Goal: Information Seeking & Learning: Learn about a topic

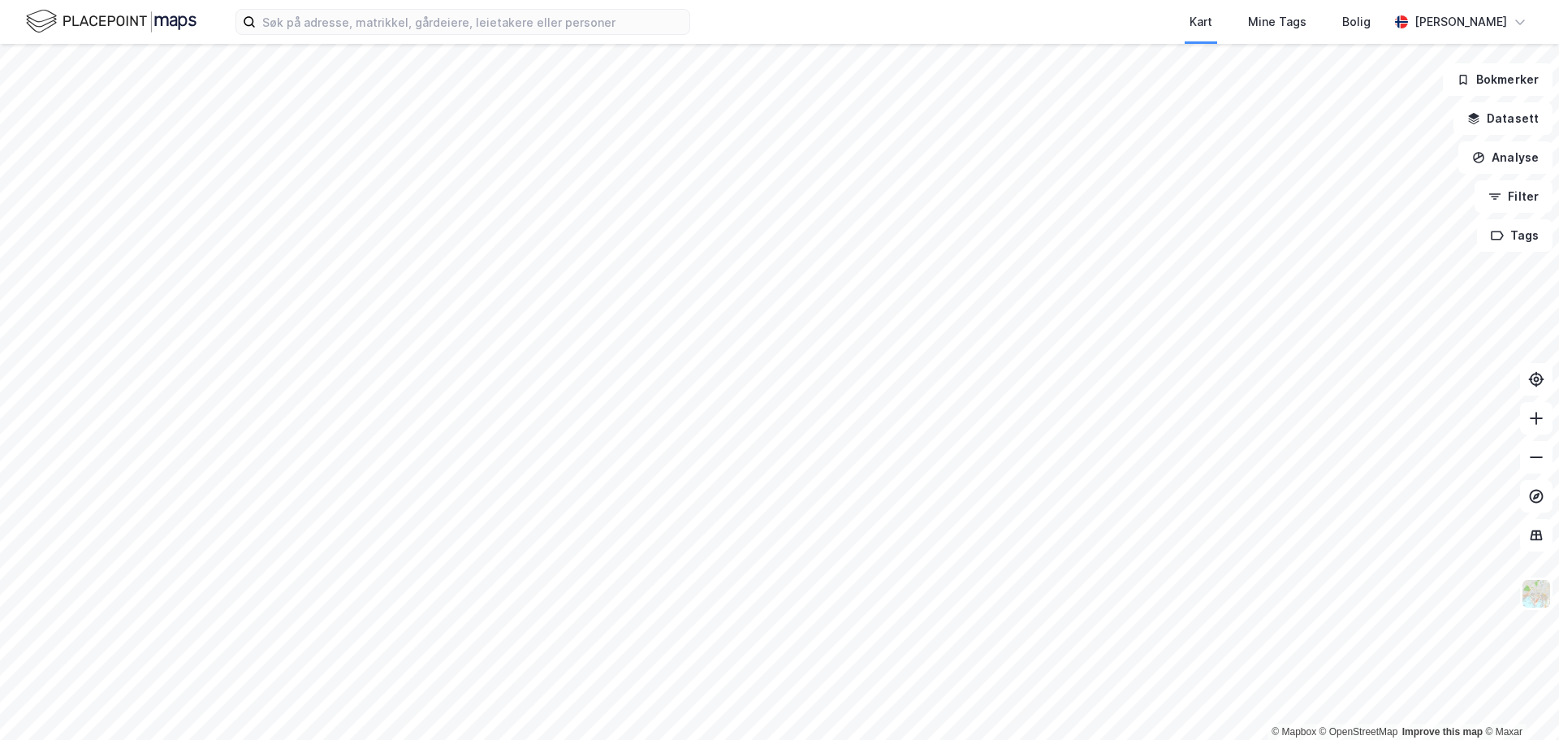
click at [351, 35] on div "Kart Mine Tags Bolig [PERSON_NAME]" at bounding box center [779, 22] width 1559 height 44
click at [341, 28] on input at bounding box center [472, 22] width 433 height 24
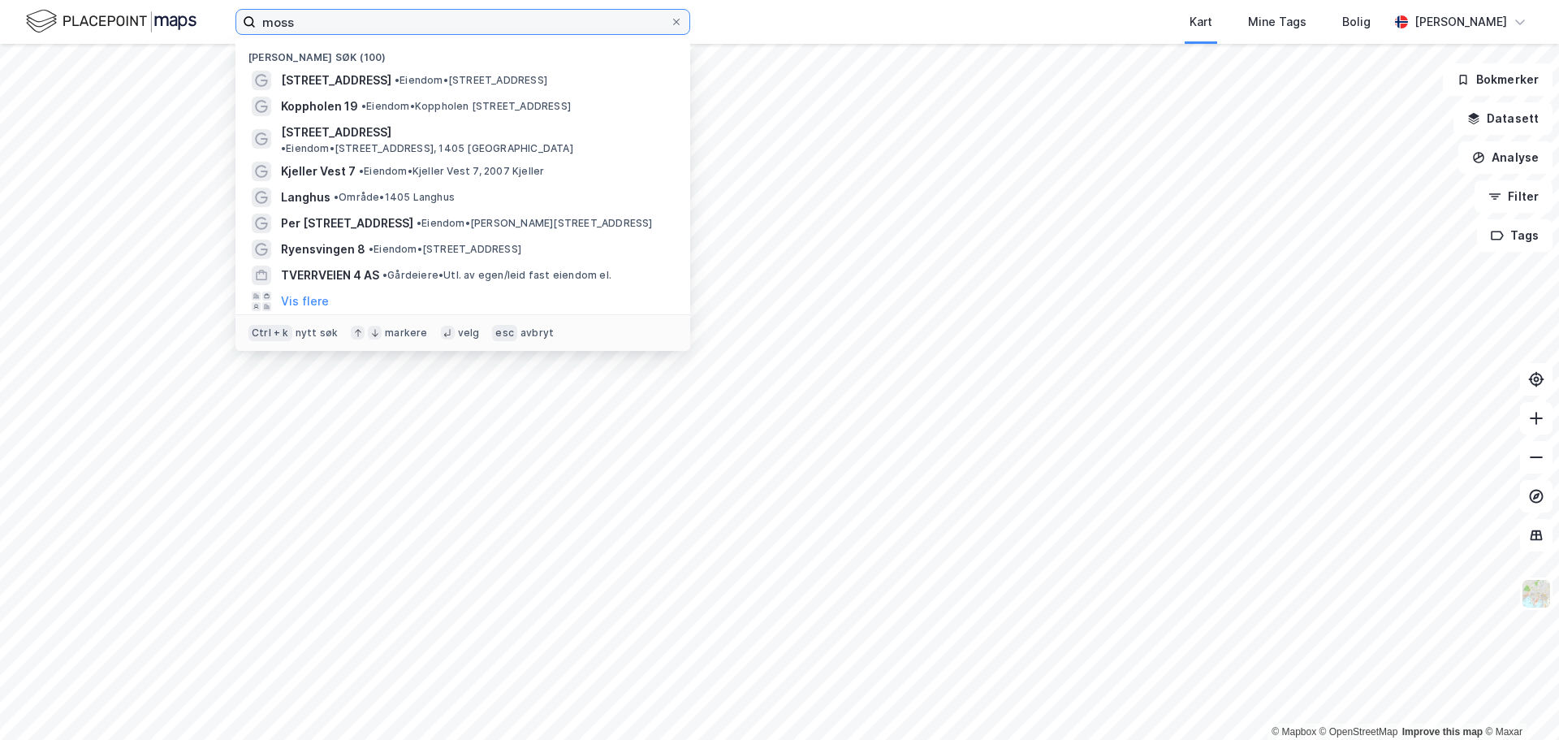
type input "moss"
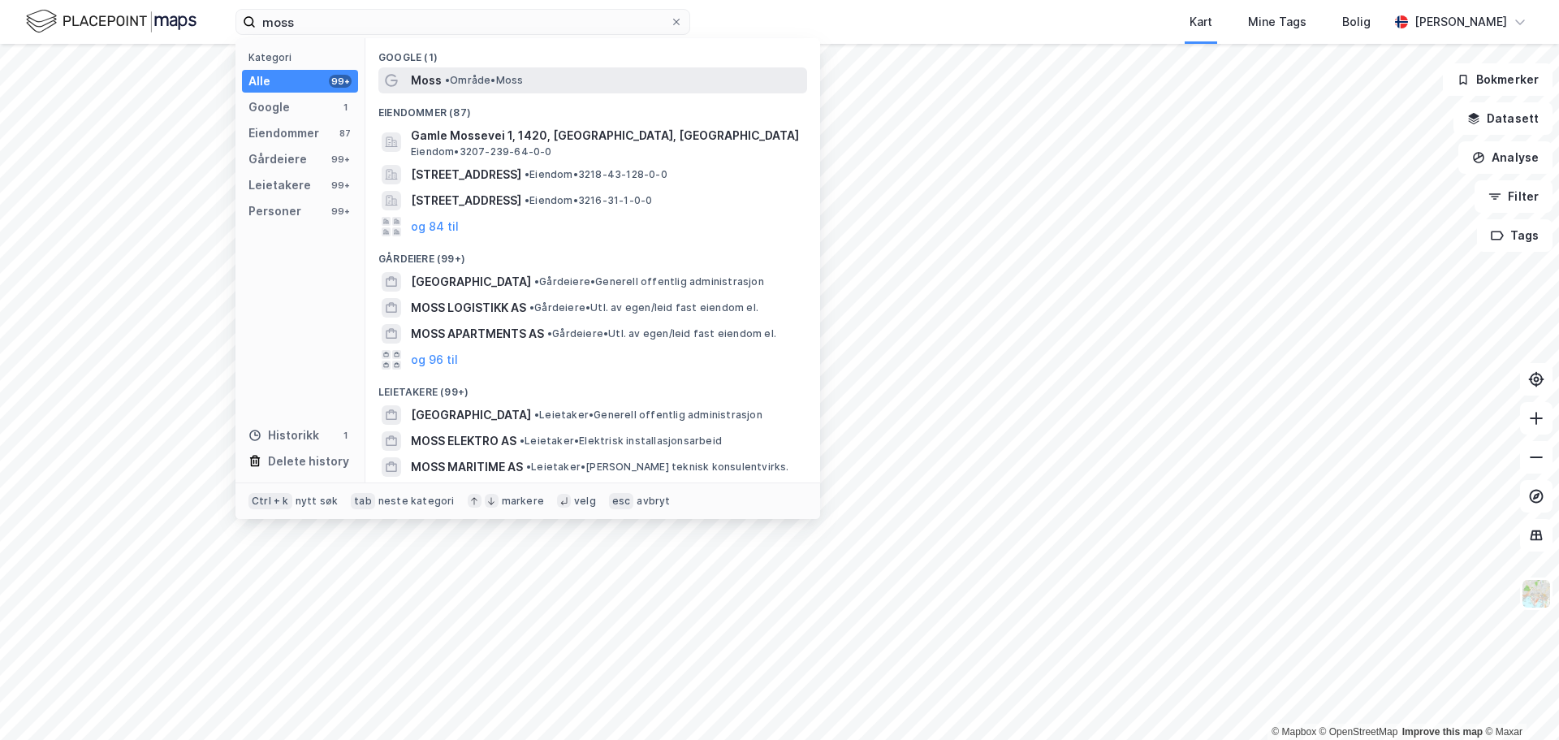
click at [444, 89] on div "Moss • Område • Moss" at bounding box center [607, 80] width 393 height 19
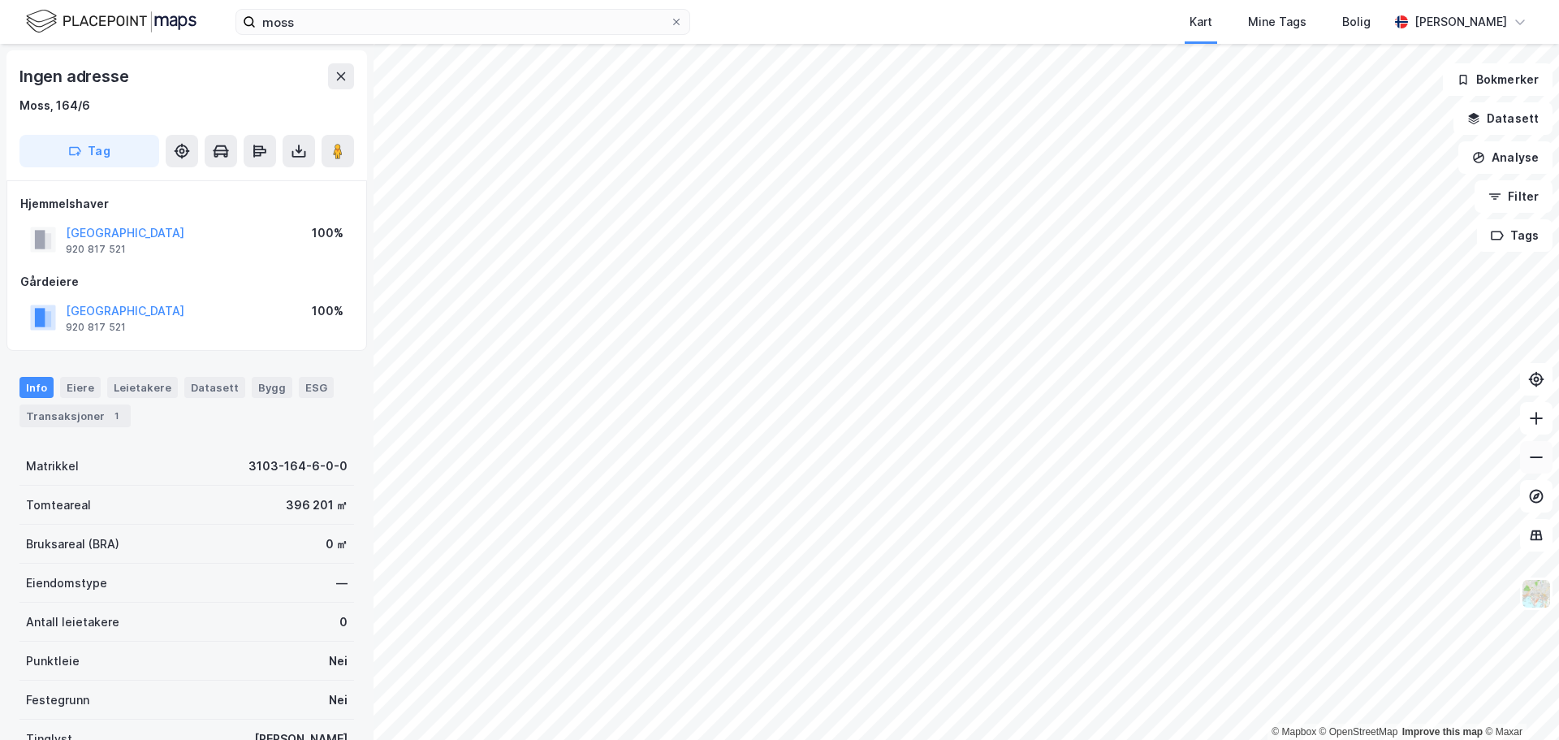
click at [1532, 462] on icon at bounding box center [1536, 457] width 16 height 16
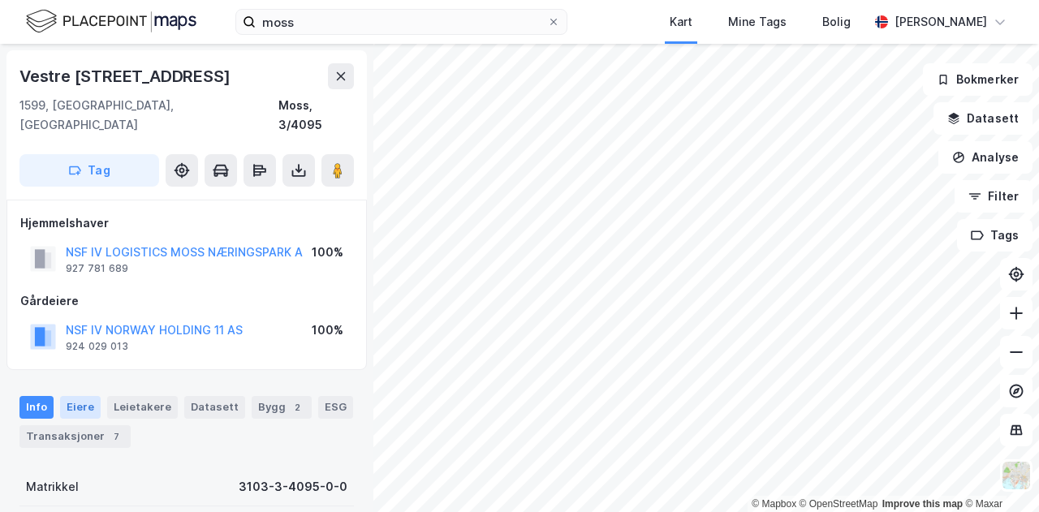
click at [89, 396] on div "Eiere" at bounding box center [80, 407] width 41 height 23
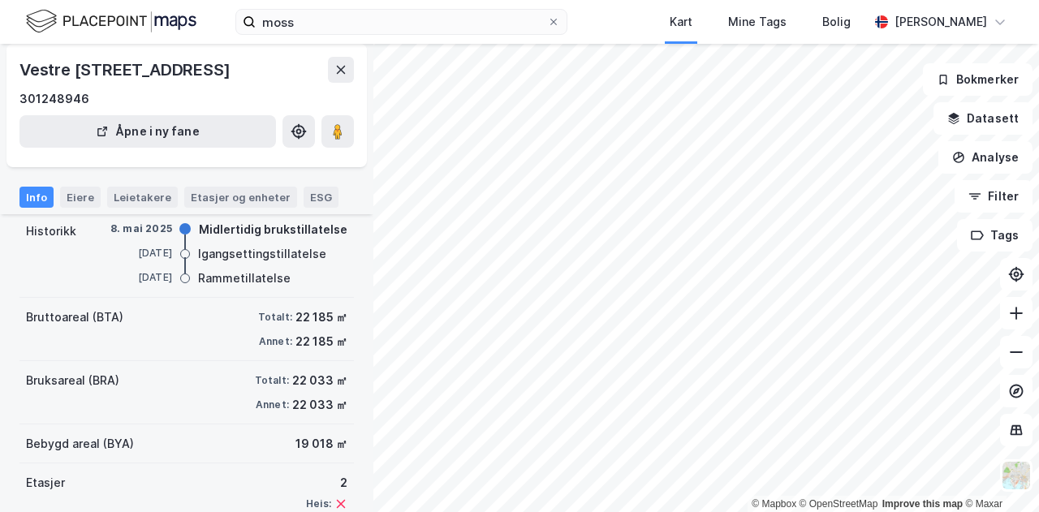
scroll to position [248, 0]
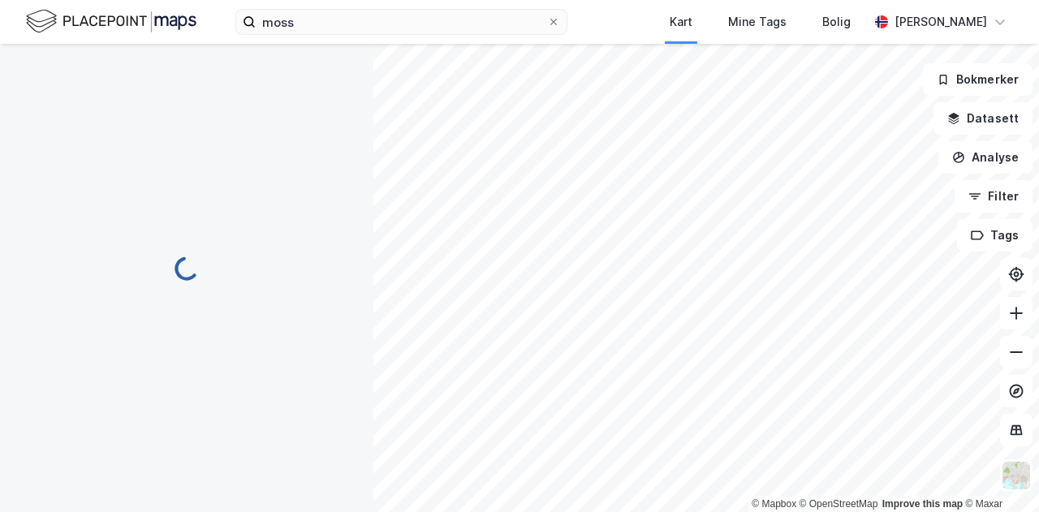
scroll to position [16, 0]
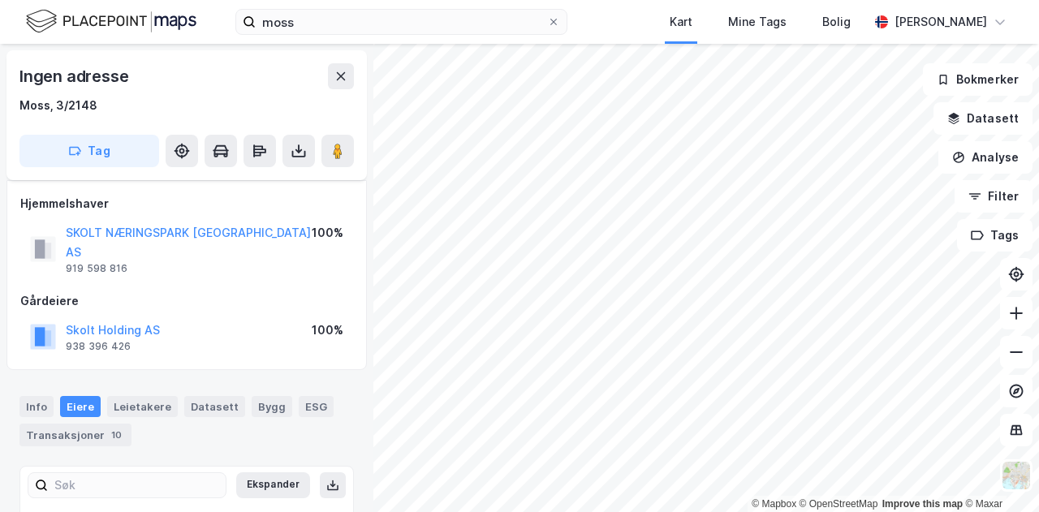
scroll to position [16, 0]
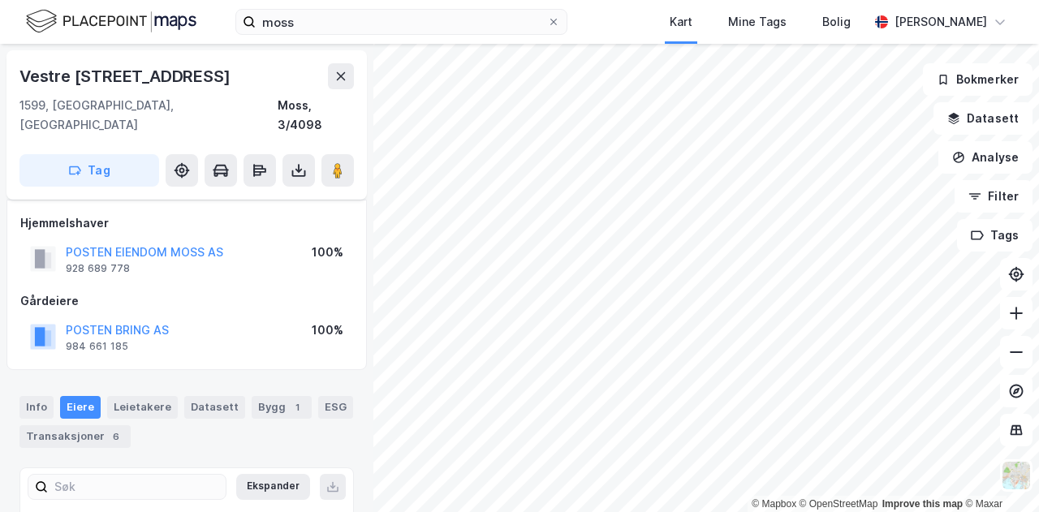
scroll to position [16, 0]
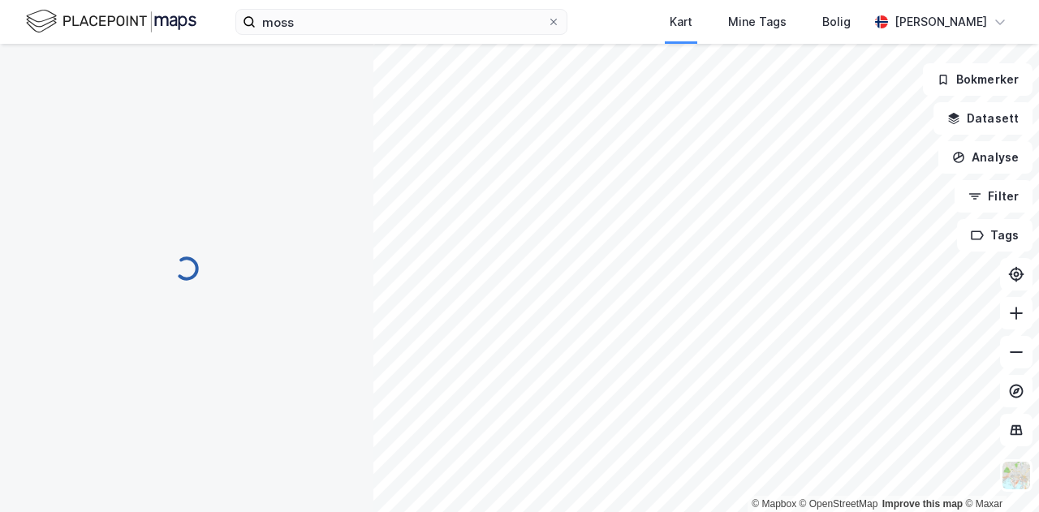
scroll to position [16, 0]
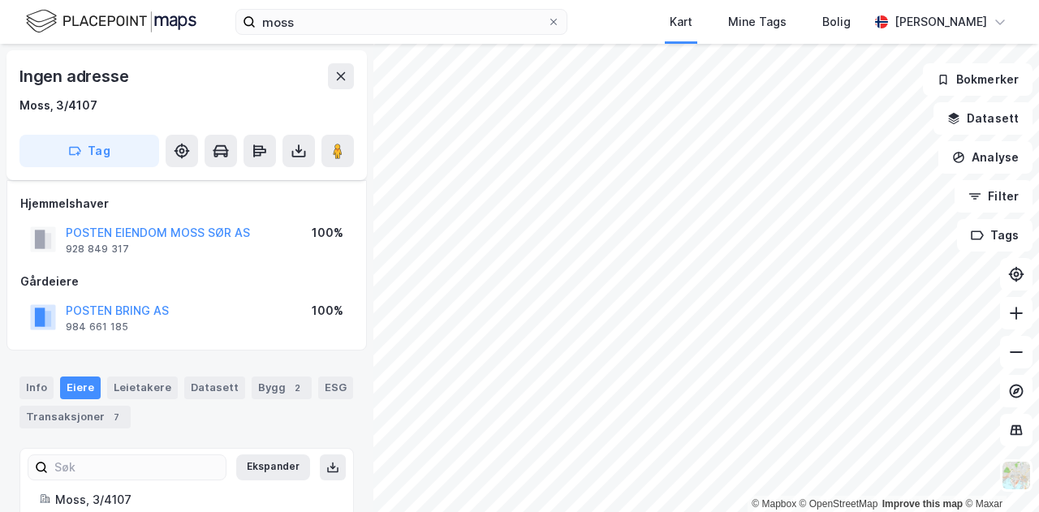
scroll to position [16, 0]
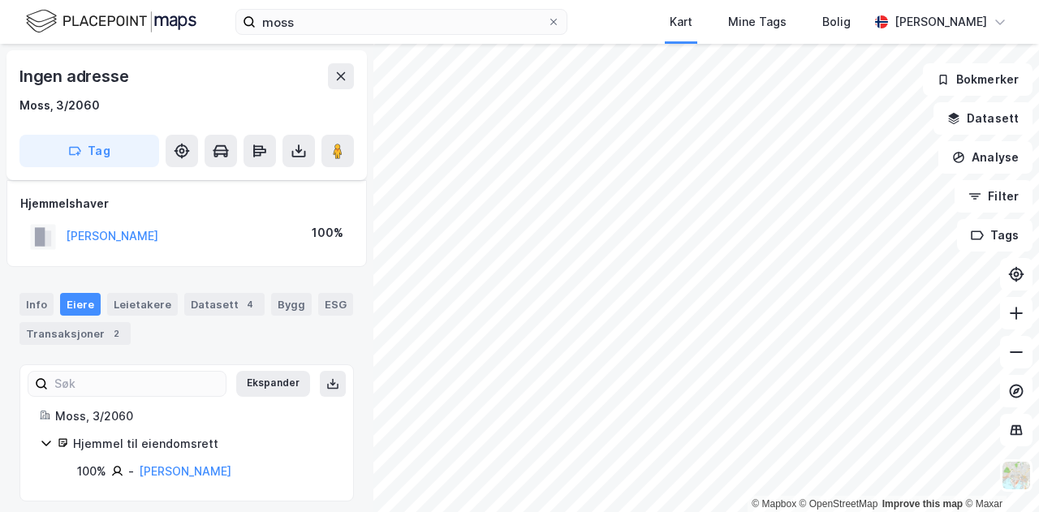
scroll to position [8, 0]
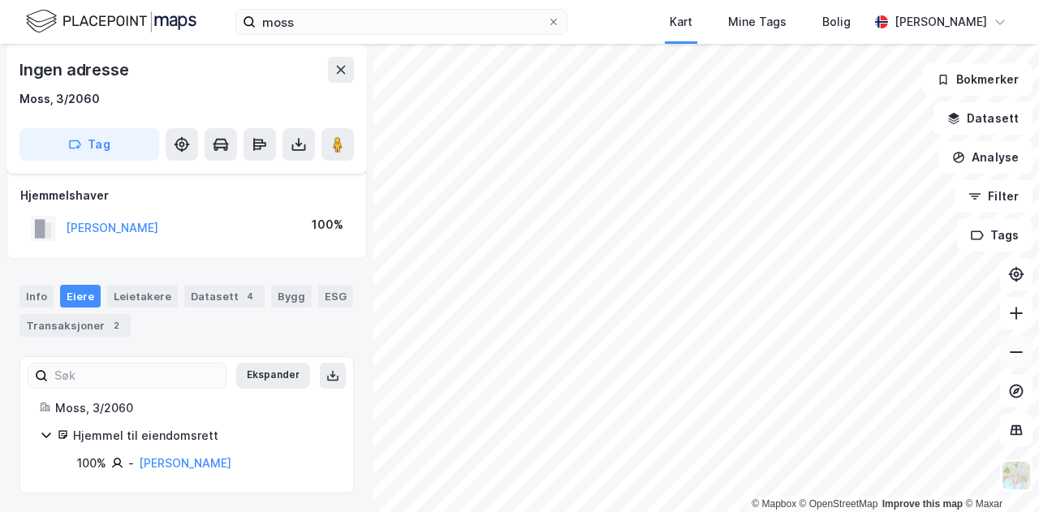
click at [1025, 343] on button at bounding box center [1016, 352] width 32 height 32
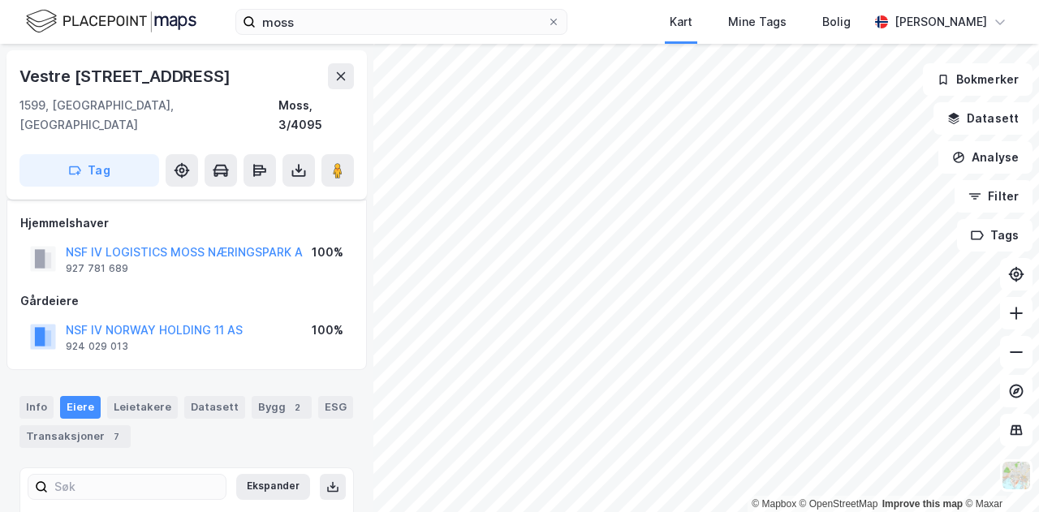
scroll to position [8, 0]
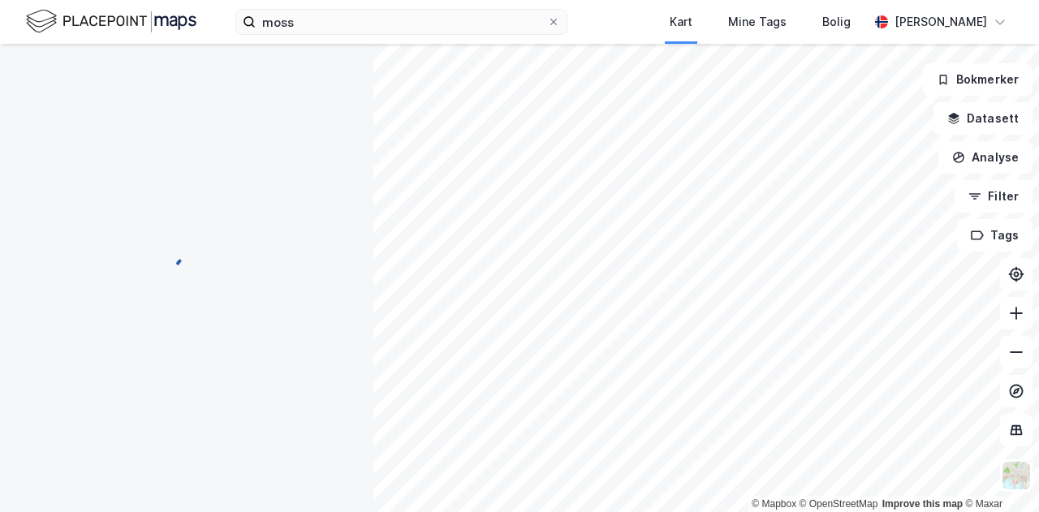
scroll to position [8, 0]
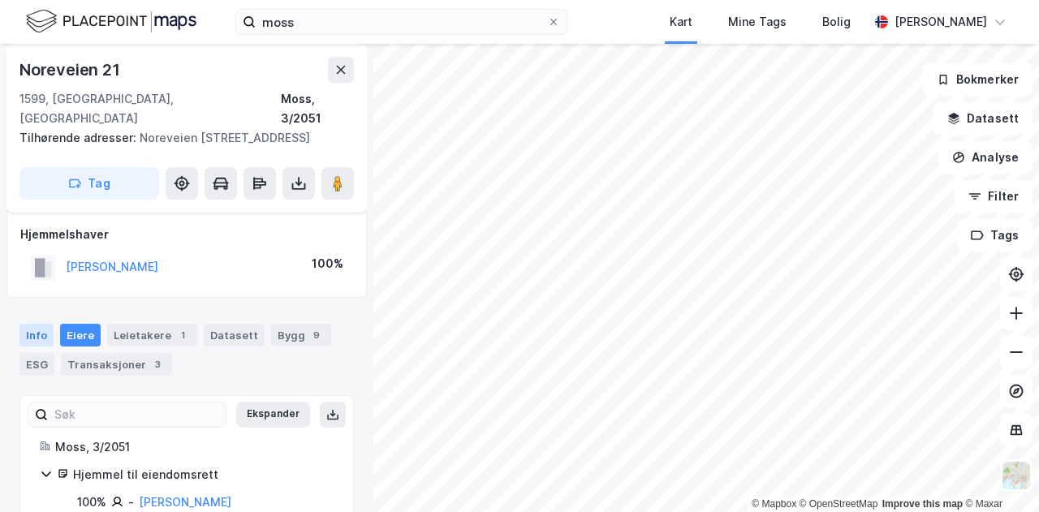
click at [50, 324] on div "Info" at bounding box center [36, 335] width 34 height 23
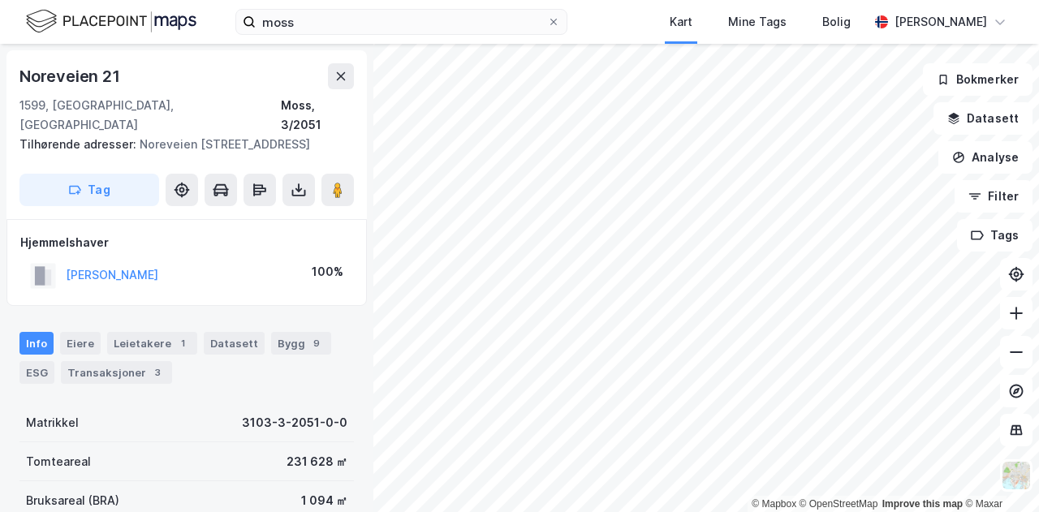
scroll to position [1, 0]
click at [88, 331] on div "Eiere" at bounding box center [80, 342] width 41 height 23
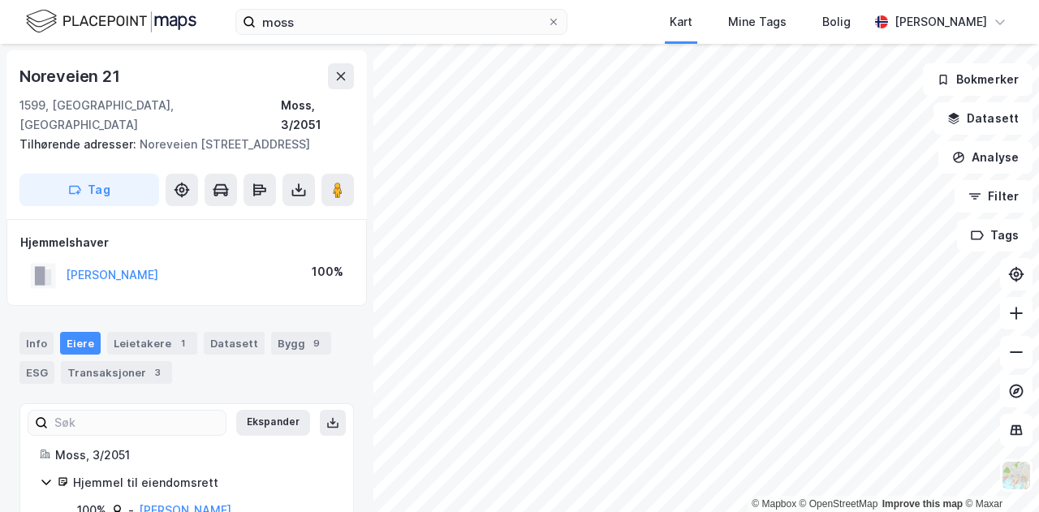
scroll to position [1, 0]
click at [175, 334] on div "1" at bounding box center [183, 342] width 16 height 16
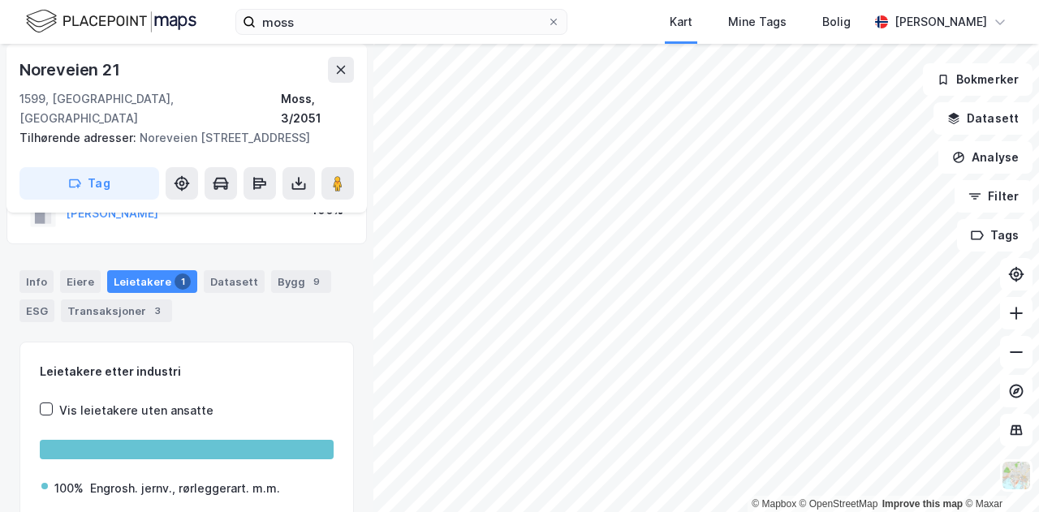
scroll to position [36, 0]
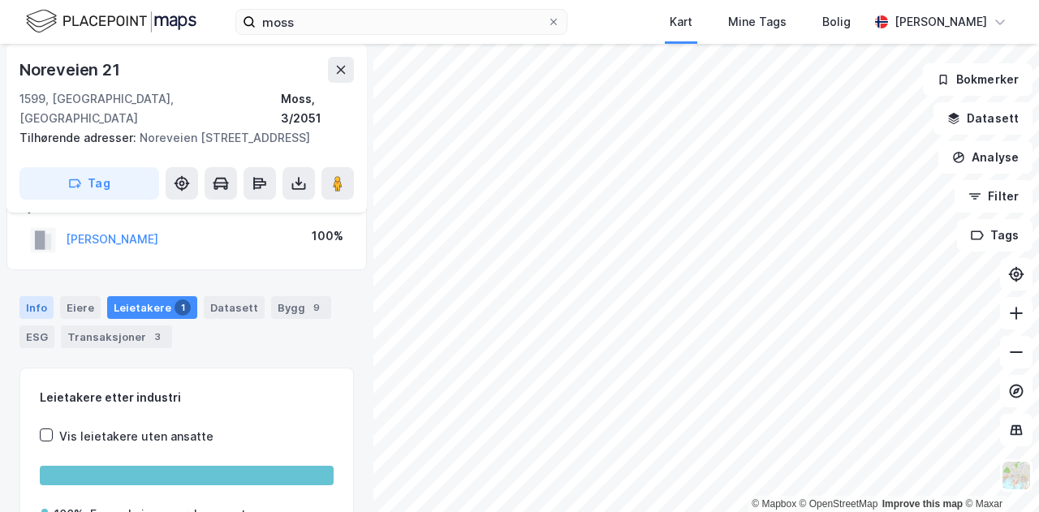
click at [36, 296] on div "Info" at bounding box center [36, 307] width 34 height 23
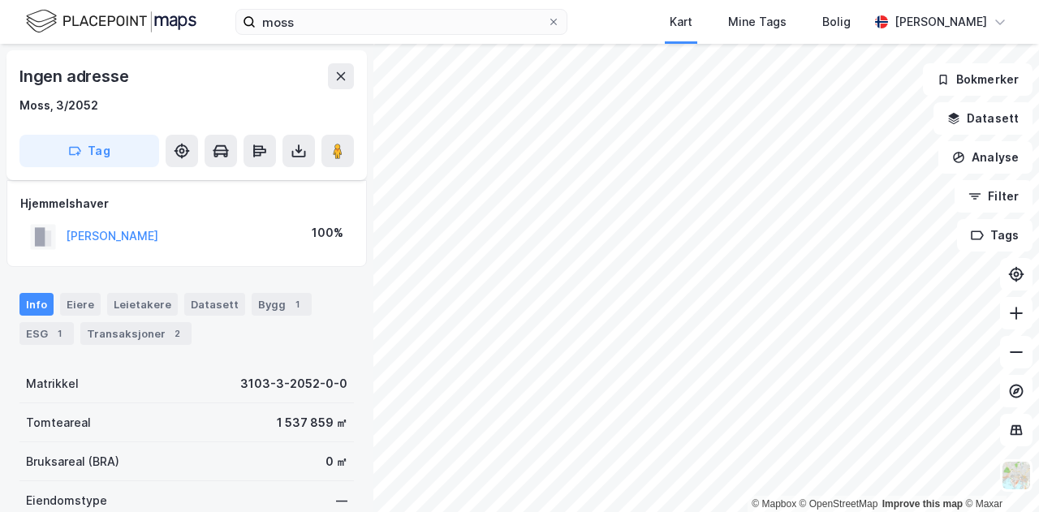
scroll to position [26, 0]
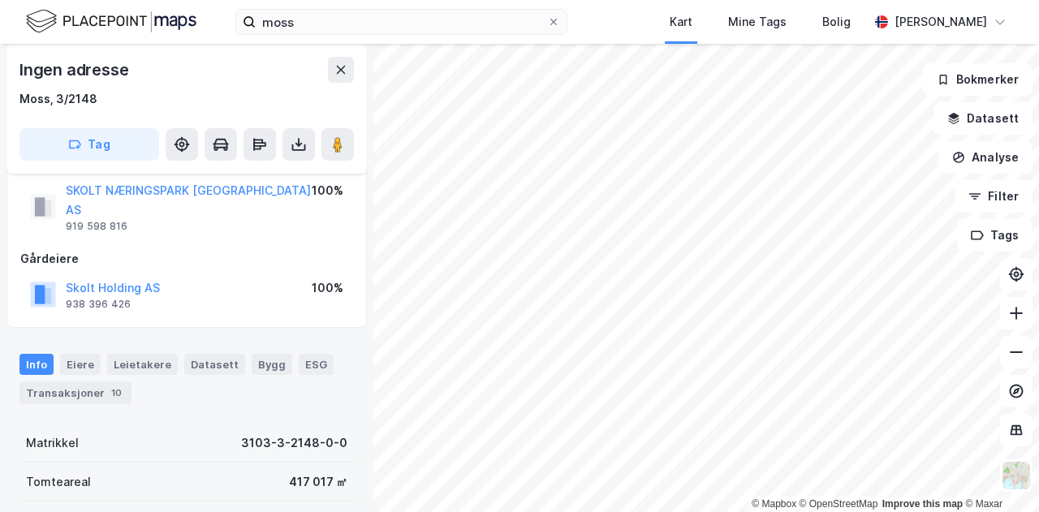
scroll to position [41, 0]
click at [71, 355] on div "Eiere" at bounding box center [80, 365] width 41 height 21
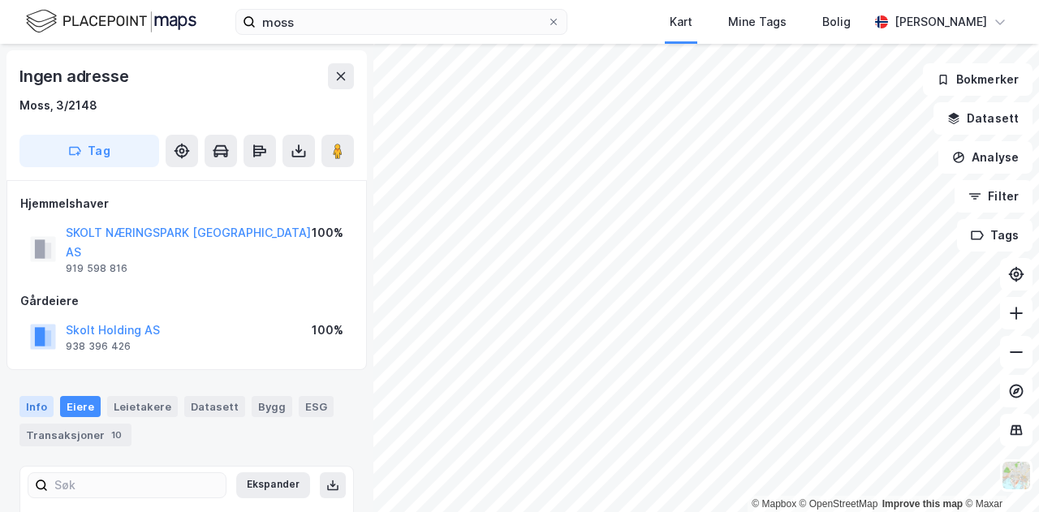
click at [40, 396] on div "Info" at bounding box center [36, 406] width 34 height 21
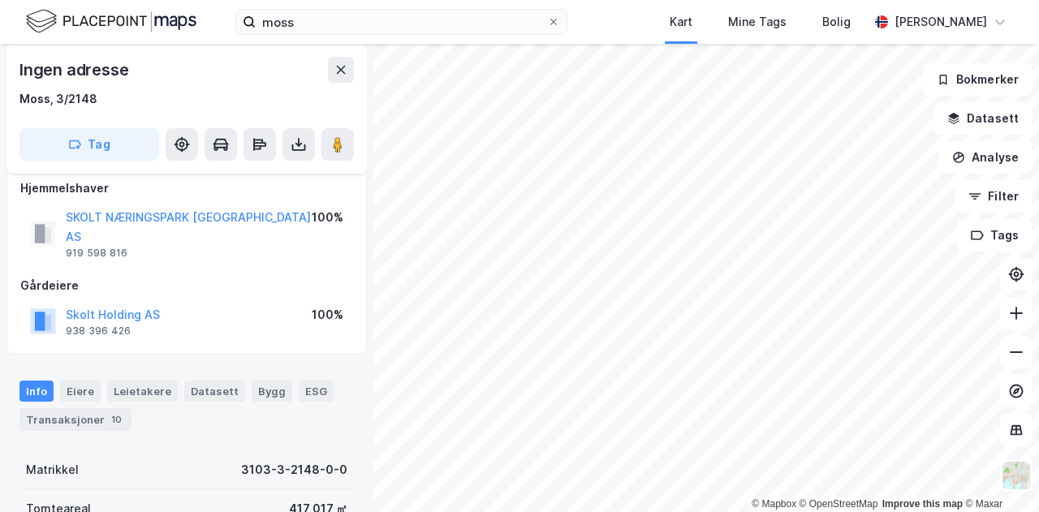
scroll to position [22, 0]
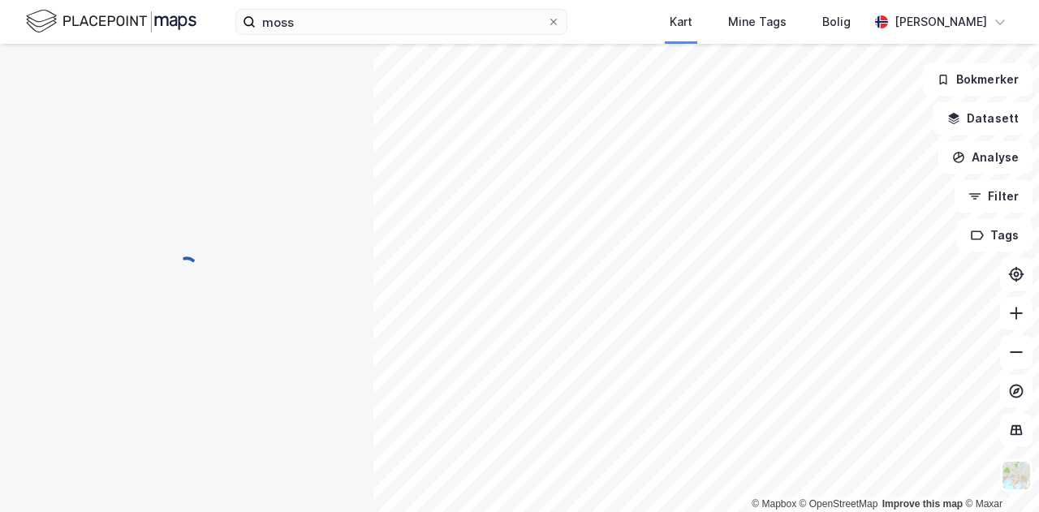
scroll to position [22, 0]
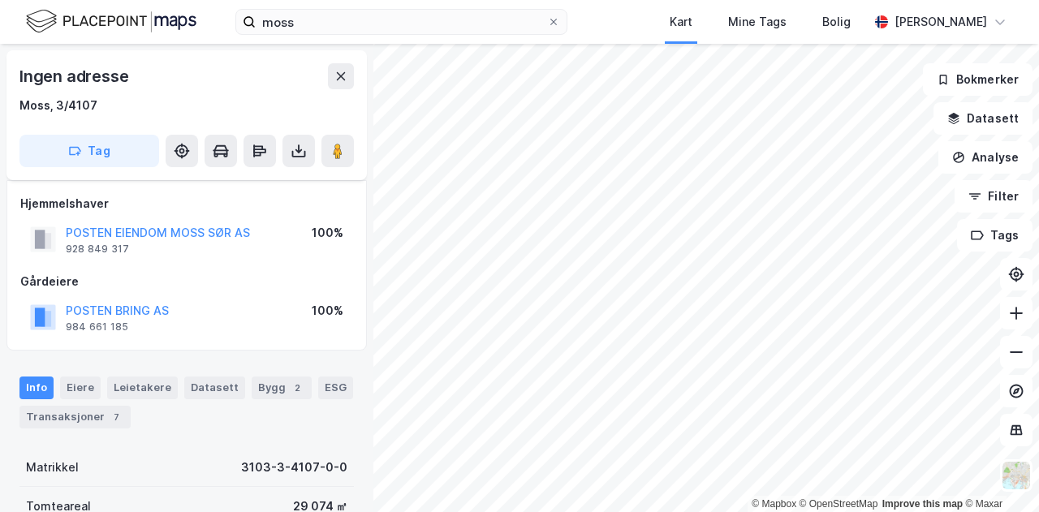
scroll to position [22, 0]
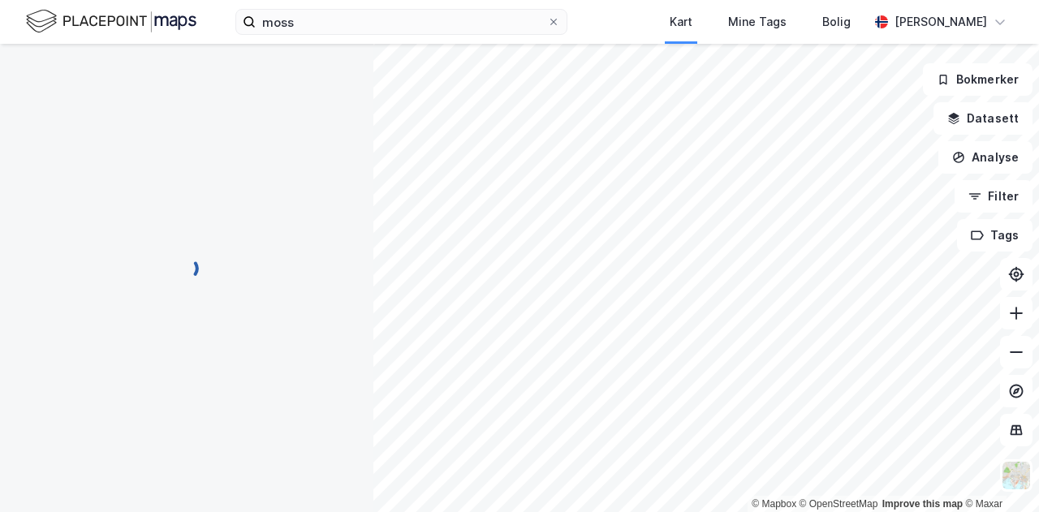
scroll to position [22, 0]
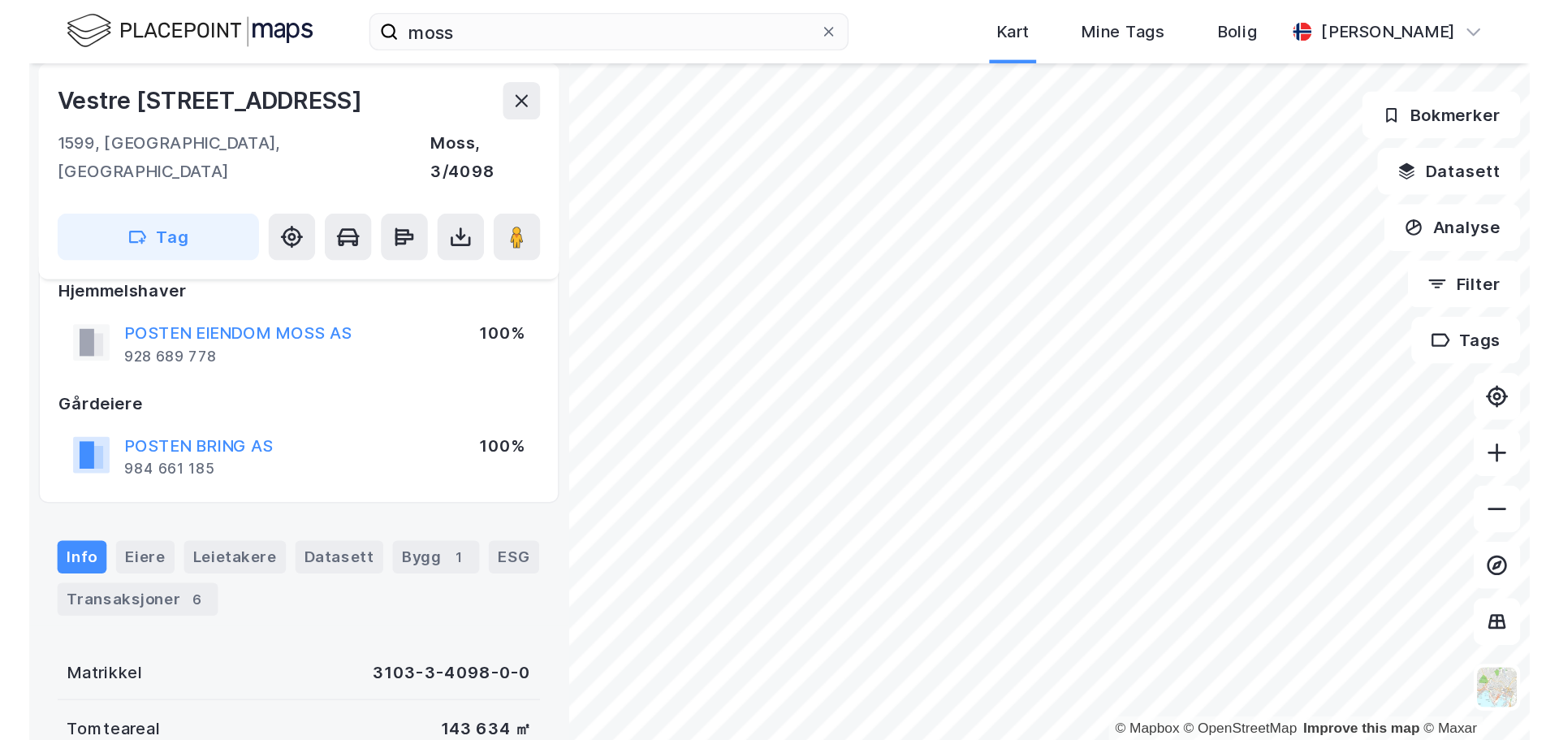
scroll to position [22, 0]
